Goal: Entertainment & Leisure: Consume media (video, audio)

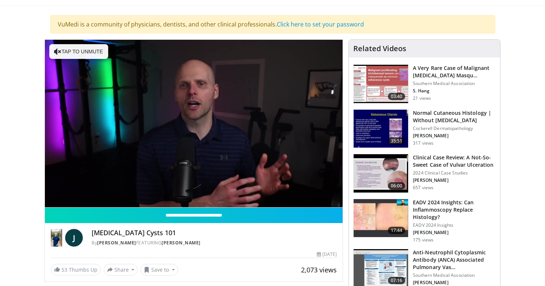
scroll to position [41, 0]
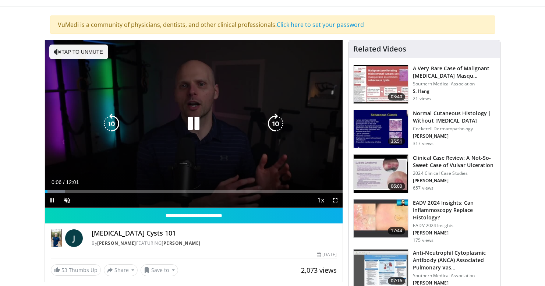
click at [82, 53] on button "Tap to unmute" at bounding box center [78, 52] width 59 height 15
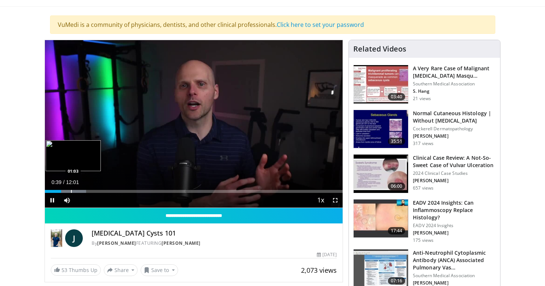
click at [71, 192] on div "Progress Bar" at bounding box center [71, 191] width 1 height 3
click at [94, 192] on div "Progress Bar" at bounding box center [94, 191] width 1 height 3
click at [100, 192] on div "Progress Bar" at bounding box center [100, 191] width 1 height 3
click at [103, 192] on div "Loaded : 27.48% 02:20 02:20" at bounding box center [194, 191] width 298 height 3
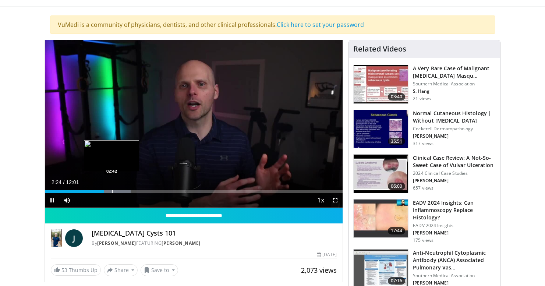
click at [112, 191] on div "Progress Bar" at bounding box center [112, 191] width 1 height 3
click at [123, 192] on div "Progress Bar" at bounding box center [123, 191] width 40 height 3
click at [129, 192] on div "Progress Bar" at bounding box center [129, 191] width 1 height 3
click at [145, 192] on div "Progress Bar" at bounding box center [145, 191] width 1 height 3
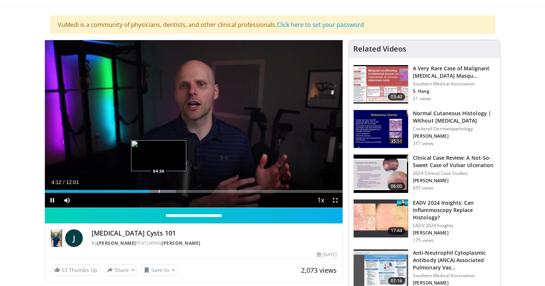
click at [159, 191] on div "Loaded : 43.98% 04:12 04:36" at bounding box center [194, 191] width 298 height 3
click at [167, 192] on div "Loaded : 47.12% 04:40 04:55" at bounding box center [194, 191] width 298 height 3
click at [175, 192] on div "Progress Bar" at bounding box center [175, 191] width 1 height 3
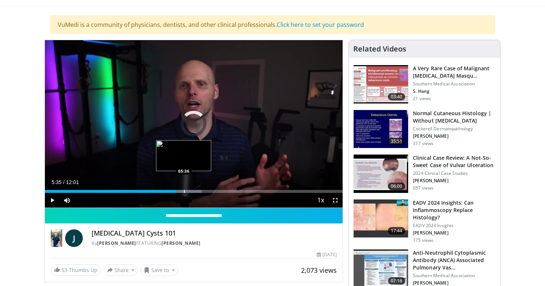
click at [184, 190] on div "Progress Bar" at bounding box center [182, 191] width 38 height 3
click at [201, 191] on div "Progress Bar" at bounding box center [201, 191] width 1 height 3
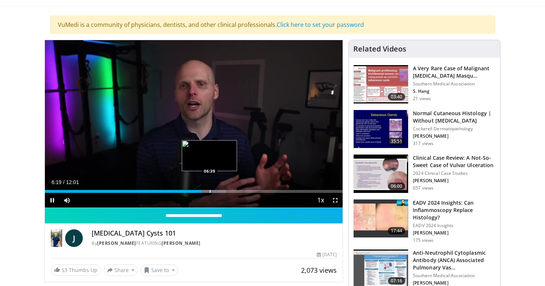
click at [210, 191] on div "Loaded : 60.97% 06:19 06:39" at bounding box center [194, 191] width 298 height 3
click at [218, 192] on div "Progress Bar" at bounding box center [218, 191] width 1 height 3
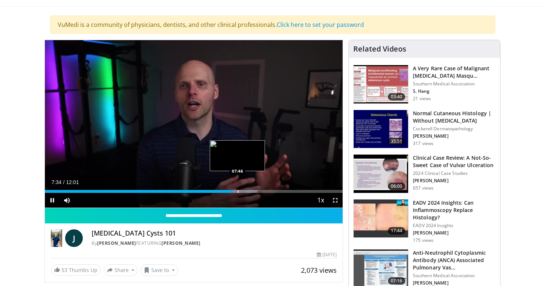
click at [238, 191] on div "Progress Bar" at bounding box center [238, 191] width 1 height 3
click at [247, 192] on div "Progress Bar" at bounding box center [247, 191] width 1 height 3
click at [253, 191] on div "Progress Bar" at bounding box center [253, 191] width 1 height 3
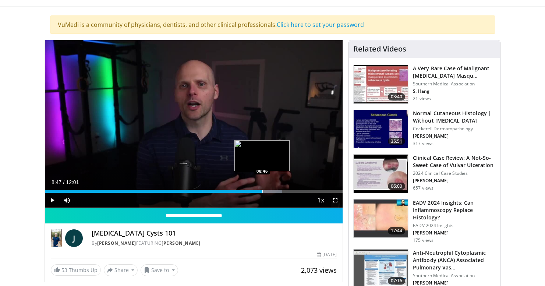
click at [262, 192] on div "Progress Bar" at bounding box center [262, 191] width 1 height 3
click at [269, 191] on div "Loaded : 81.76% 08:48 09:02" at bounding box center [194, 191] width 298 height 3
click at [278, 191] on div "Progress Bar" at bounding box center [278, 191] width 1 height 3
click at [285, 191] on div "Progress Bar" at bounding box center [285, 191] width 39 height 3
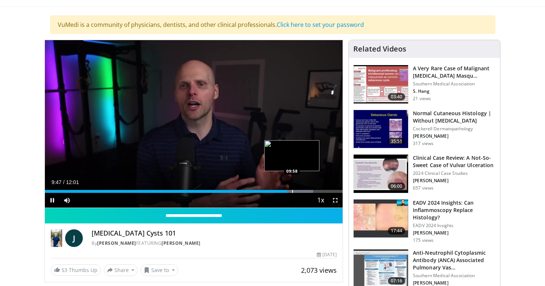
click at [294, 191] on div "Progress Bar" at bounding box center [293, 191] width 39 height 3
click at [304, 192] on div "Loaded : 92.09% 10:04 10:28" at bounding box center [194, 191] width 298 height 3
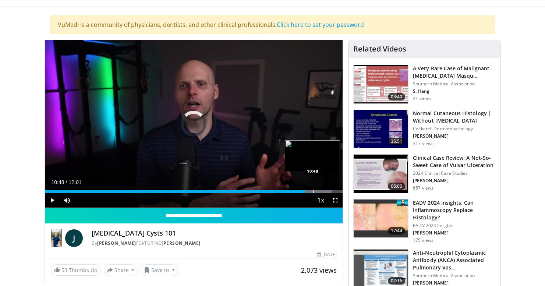
click at [313, 192] on div "Loaded : 96.22% 10:30 10:48" at bounding box center [194, 191] width 298 height 3
click at [320, 192] on div "Progress Bar" at bounding box center [320, 191] width 1 height 3
click at [329, 192] on div "Progress Bar" at bounding box center [329, 191] width 1 height 3
click at [335, 192] on div "Loaded : 100.00% 11:28 11:42" at bounding box center [194, 191] width 298 height 3
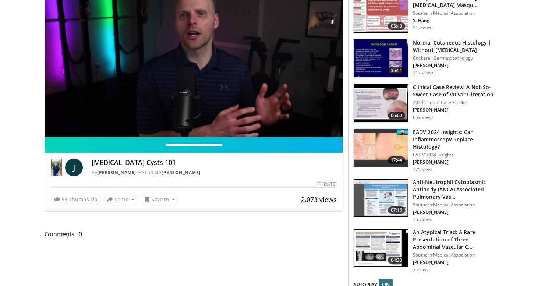
scroll to position [0, 0]
